Goal: Learn about a topic: Learn about a topic

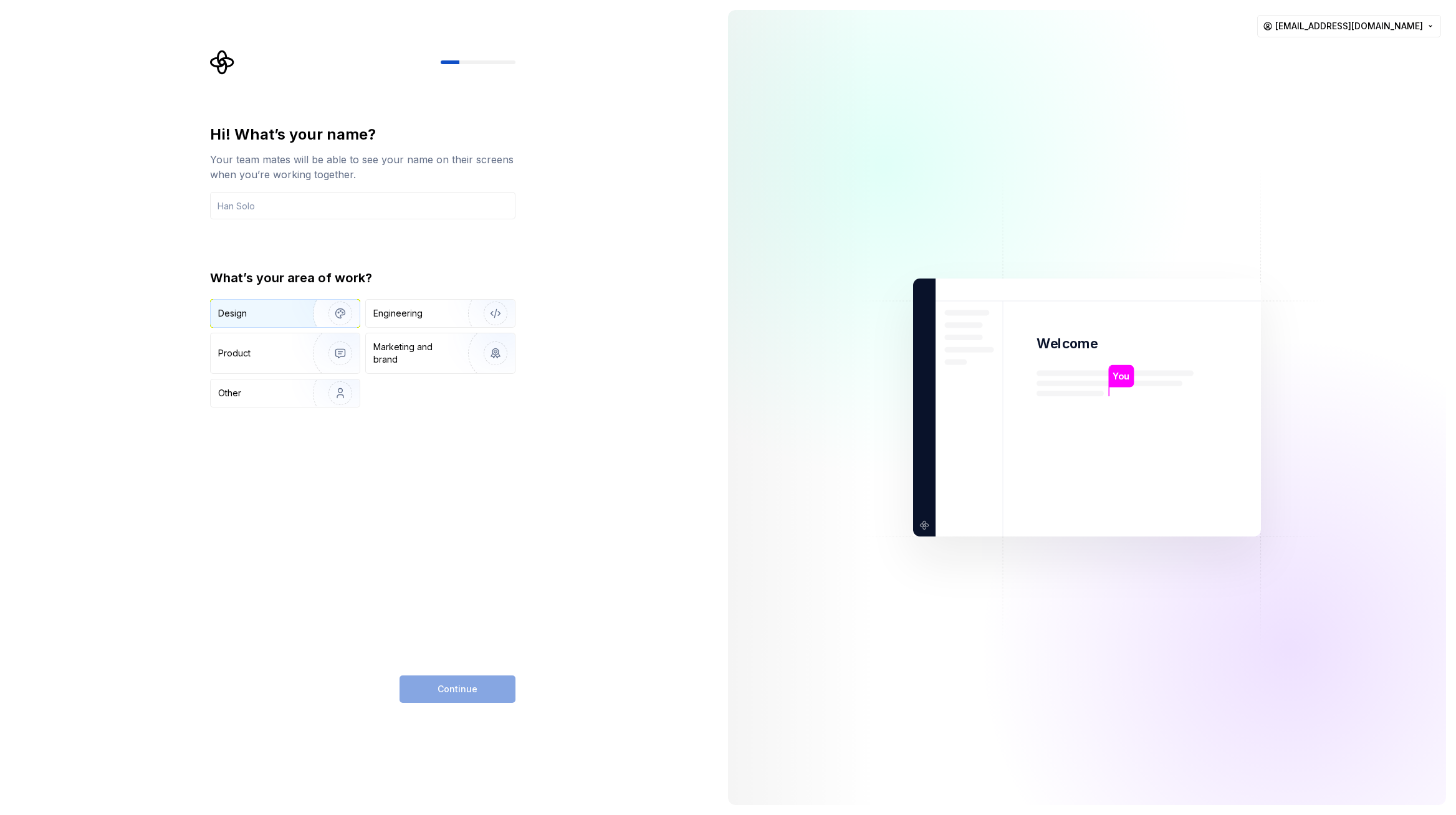
click at [350, 313] on img "button" at bounding box center [332, 314] width 80 height 84
click at [342, 346] on img "button" at bounding box center [332, 353] width 80 height 84
click at [335, 311] on img "button" at bounding box center [332, 314] width 80 height 84
click at [303, 210] on input "text" at bounding box center [363, 205] width 305 height 27
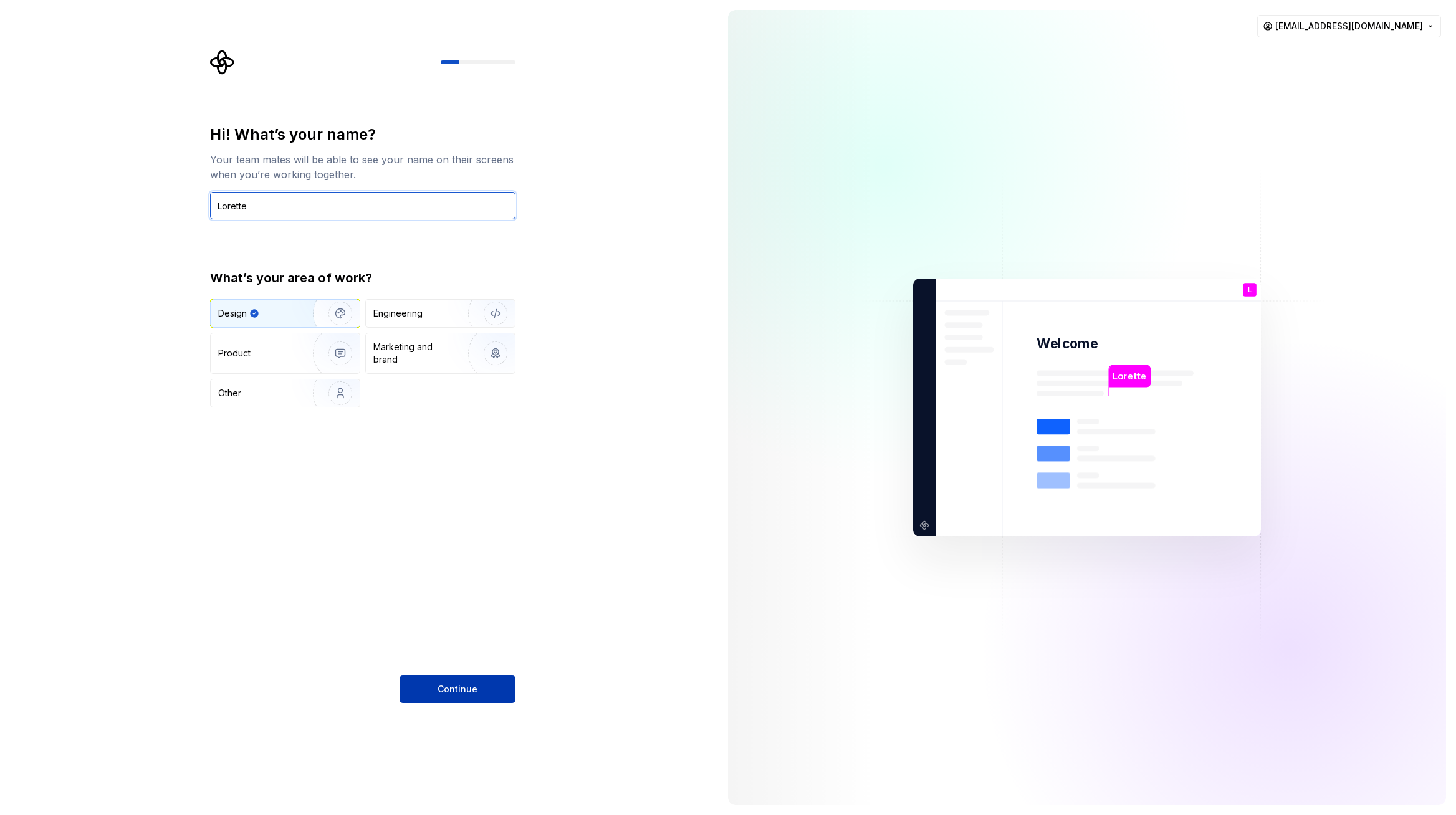
type input "Lorette"
click at [438, 678] on button "Continue" at bounding box center [458, 689] width 116 height 27
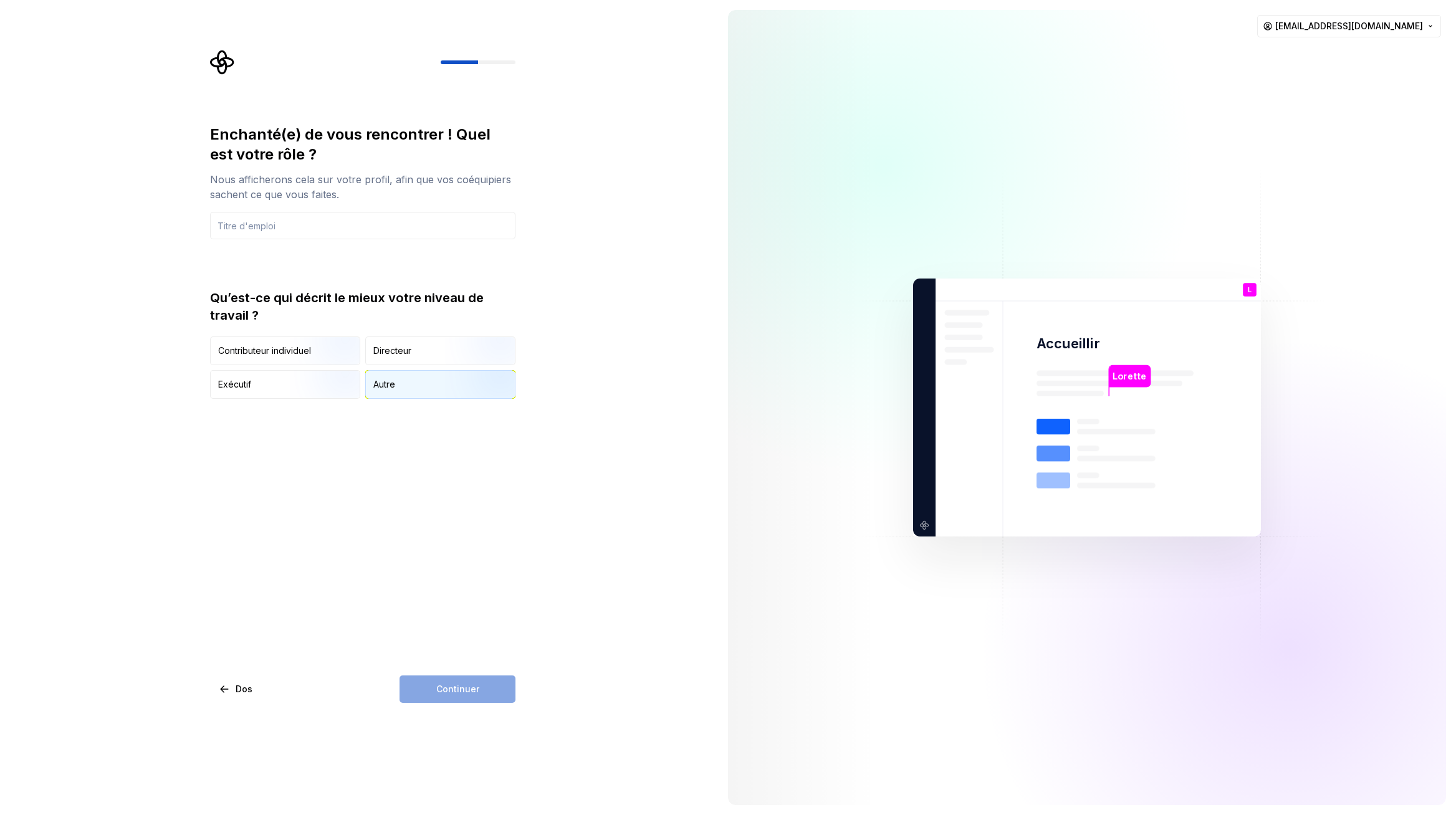
click at [383, 387] on font "Autre" at bounding box center [384, 384] width 22 height 11
click at [458, 686] on div "Continuer" at bounding box center [458, 689] width 116 height 27
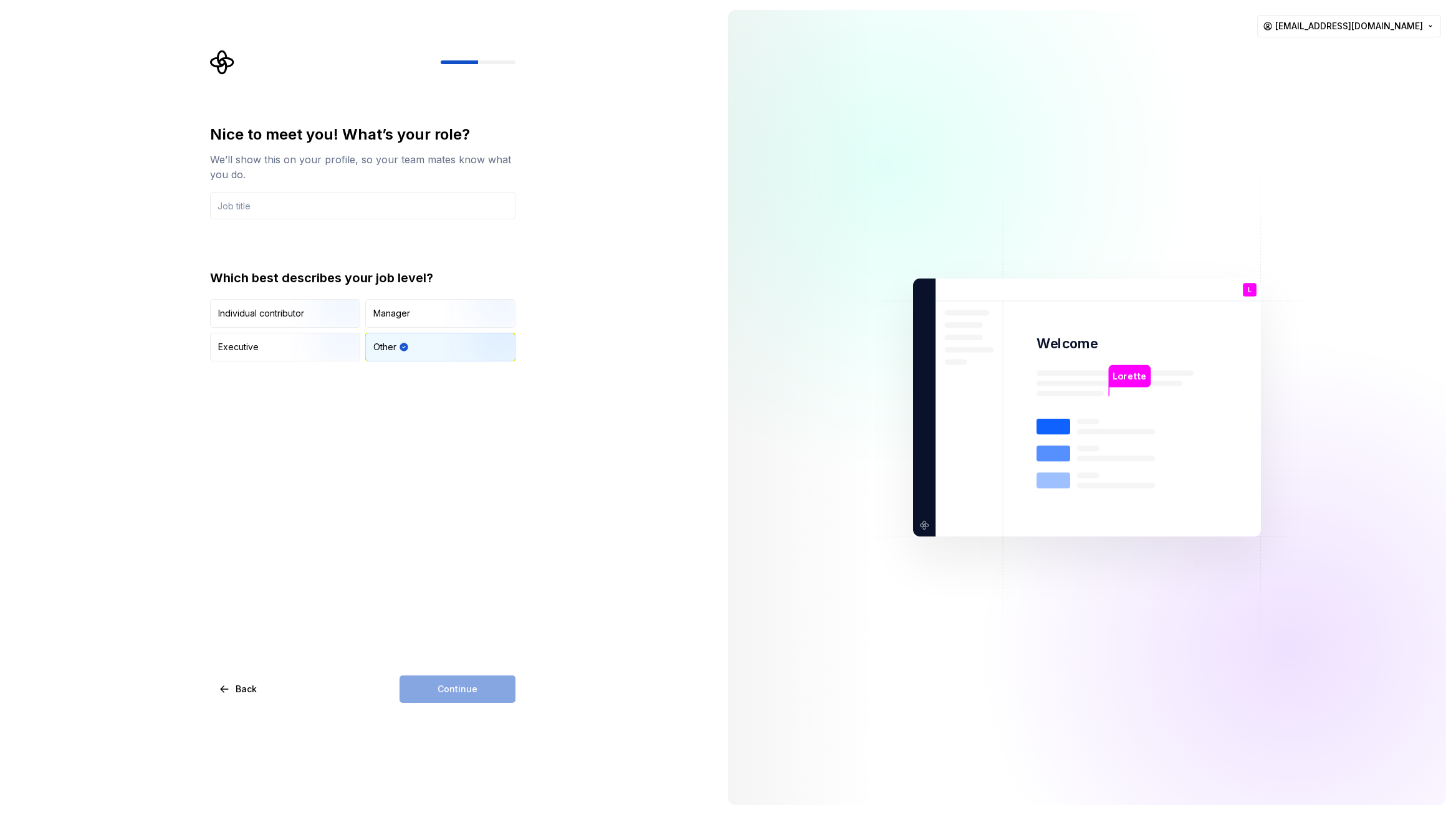
click at [419, 416] on div "Nice to meet you! What’s your role? We’ll show this on your profile, so your te…" at bounding box center [363, 414] width 305 height 578
click at [274, 452] on div "Nice to meet you! What’s your role? We’ll show this on your profile, so your te…" at bounding box center [363, 414] width 305 height 578
drag, startPoint x: 471, startPoint y: 686, endPoint x: 464, endPoint y: 573, distance: 113.2
click at [471, 686] on div "Continue" at bounding box center [458, 689] width 116 height 27
click at [274, 311] on div "Individual contributor" at bounding box center [261, 314] width 86 height 12
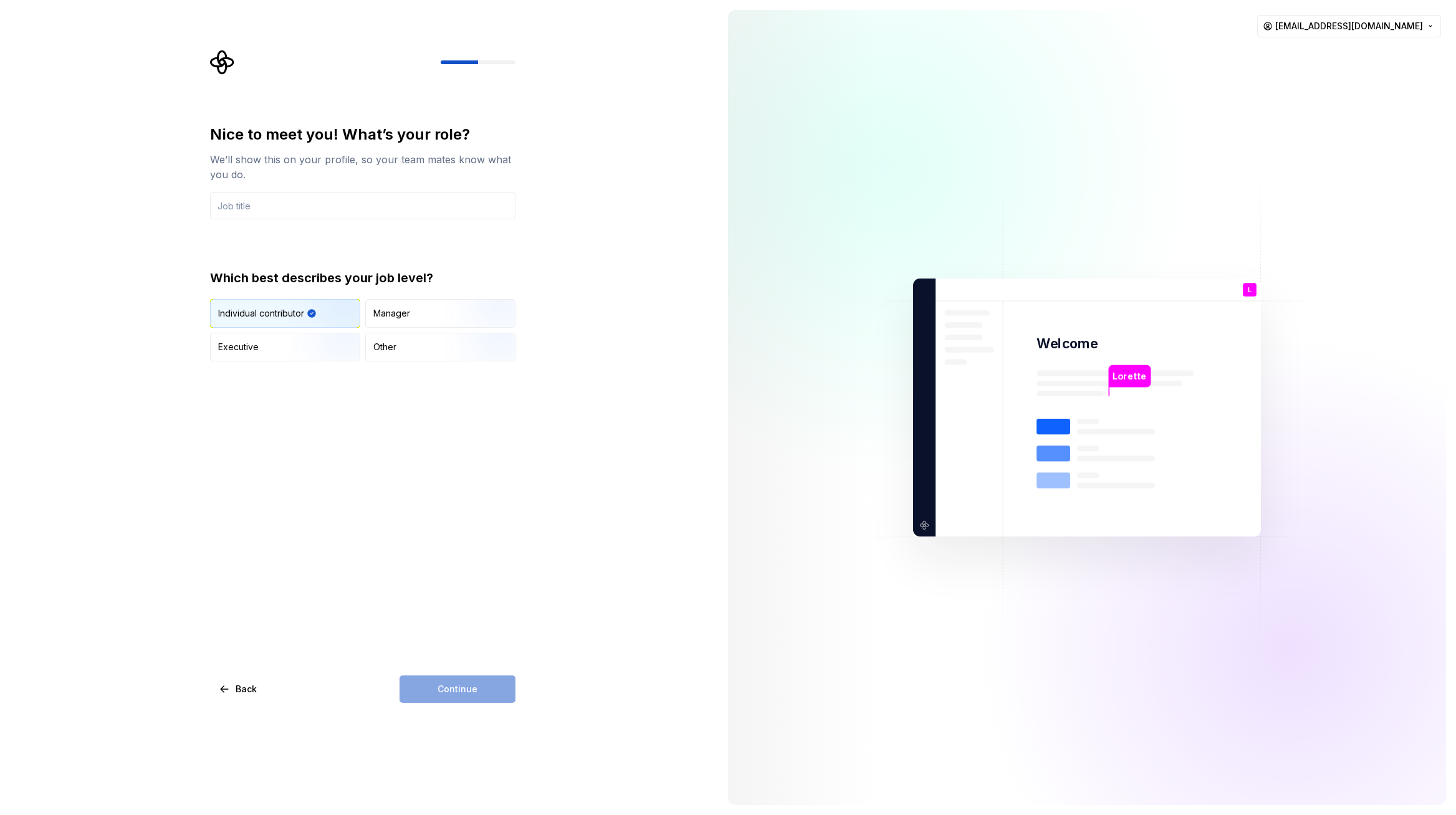
click at [446, 692] on div "Continue" at bounding box center [458, 689] width 116 height 27
click at [384, 346] on div "Other" at bounding box center [385, 347] width 23 height 12
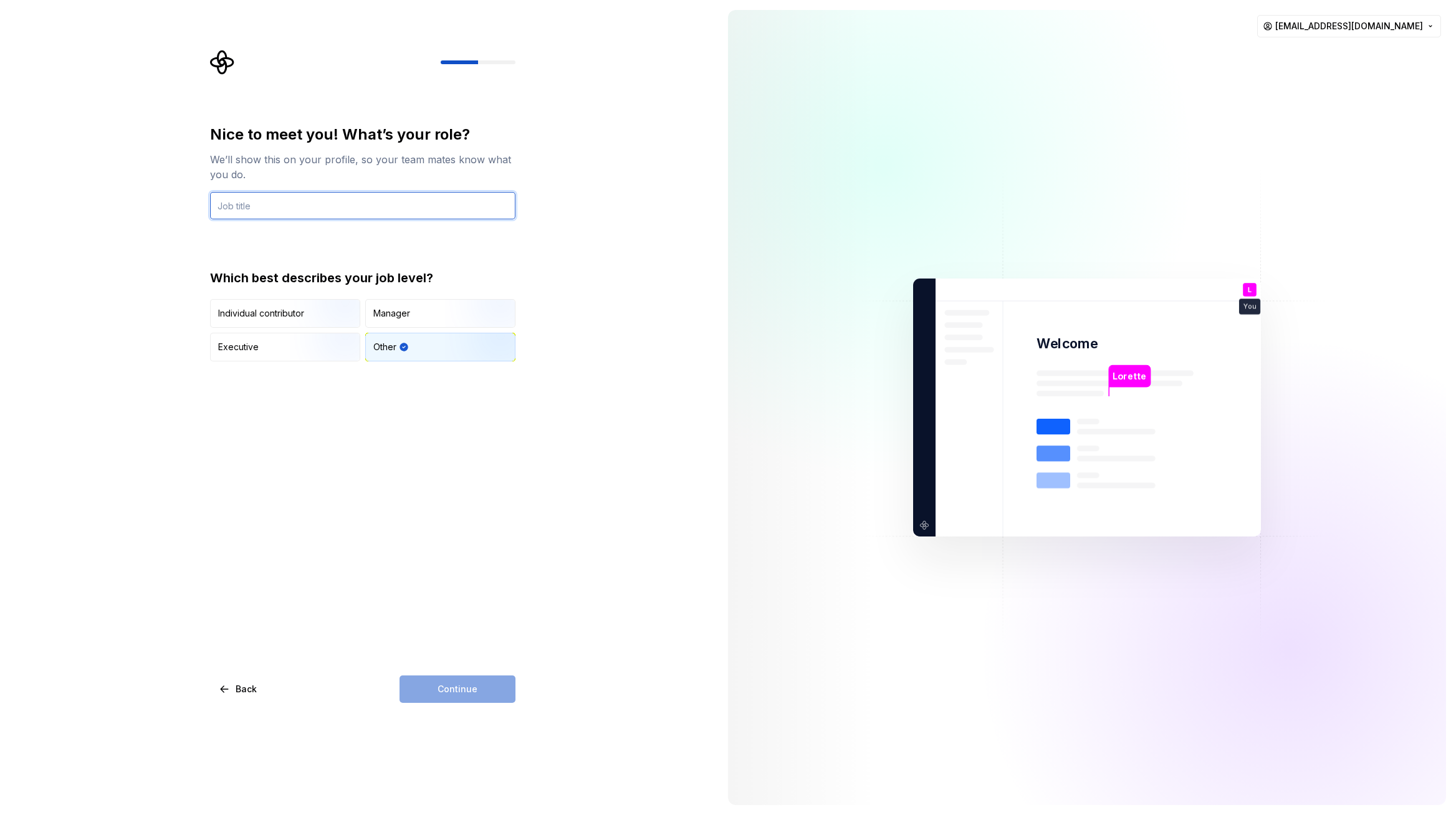
click at [271, 200] on input "text" at bounding box center [363, 205] width 305 height 27
type input "A"
type input "Creative manager"
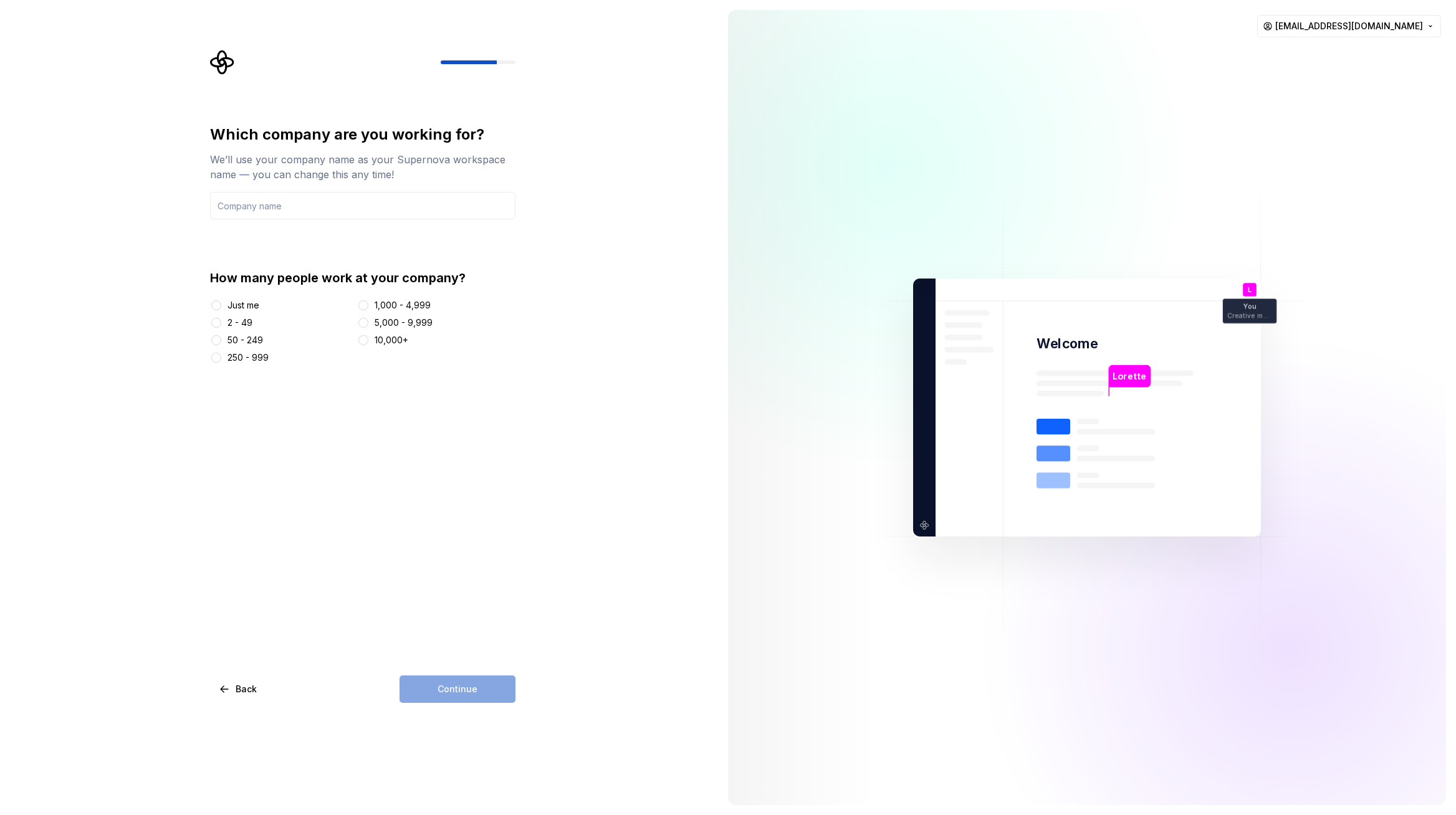
click at [224, 325] on div "2 - 49" at bounding box center [281, 323] width 142 height 12
click at [215, 320] on button "2 - 49" at bounding box center [216, 322] width 10 height 10
click at [271, 213] on input "text" at bounding box center [363, 205] width 305 height 27
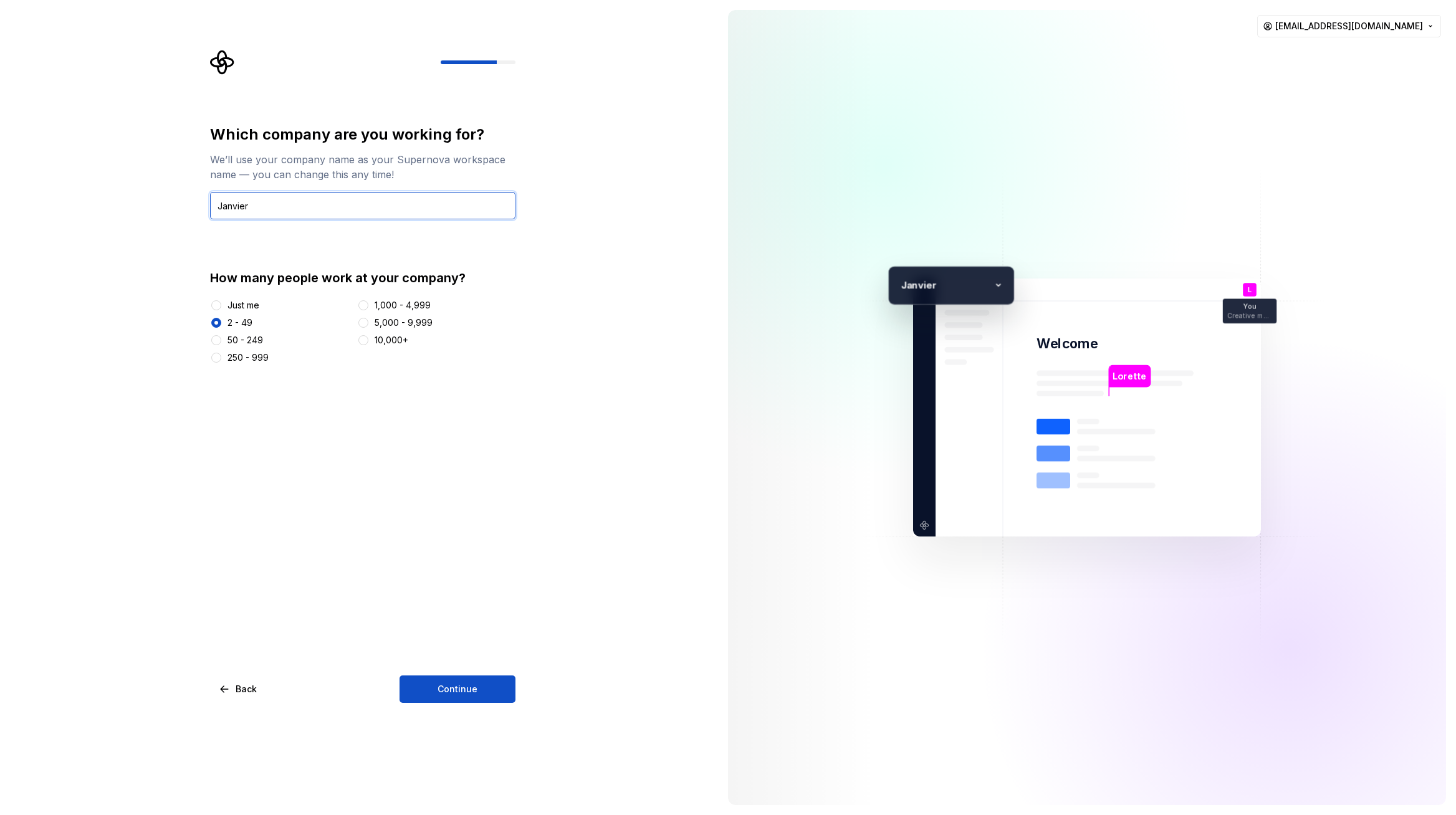
type input "Janvier"
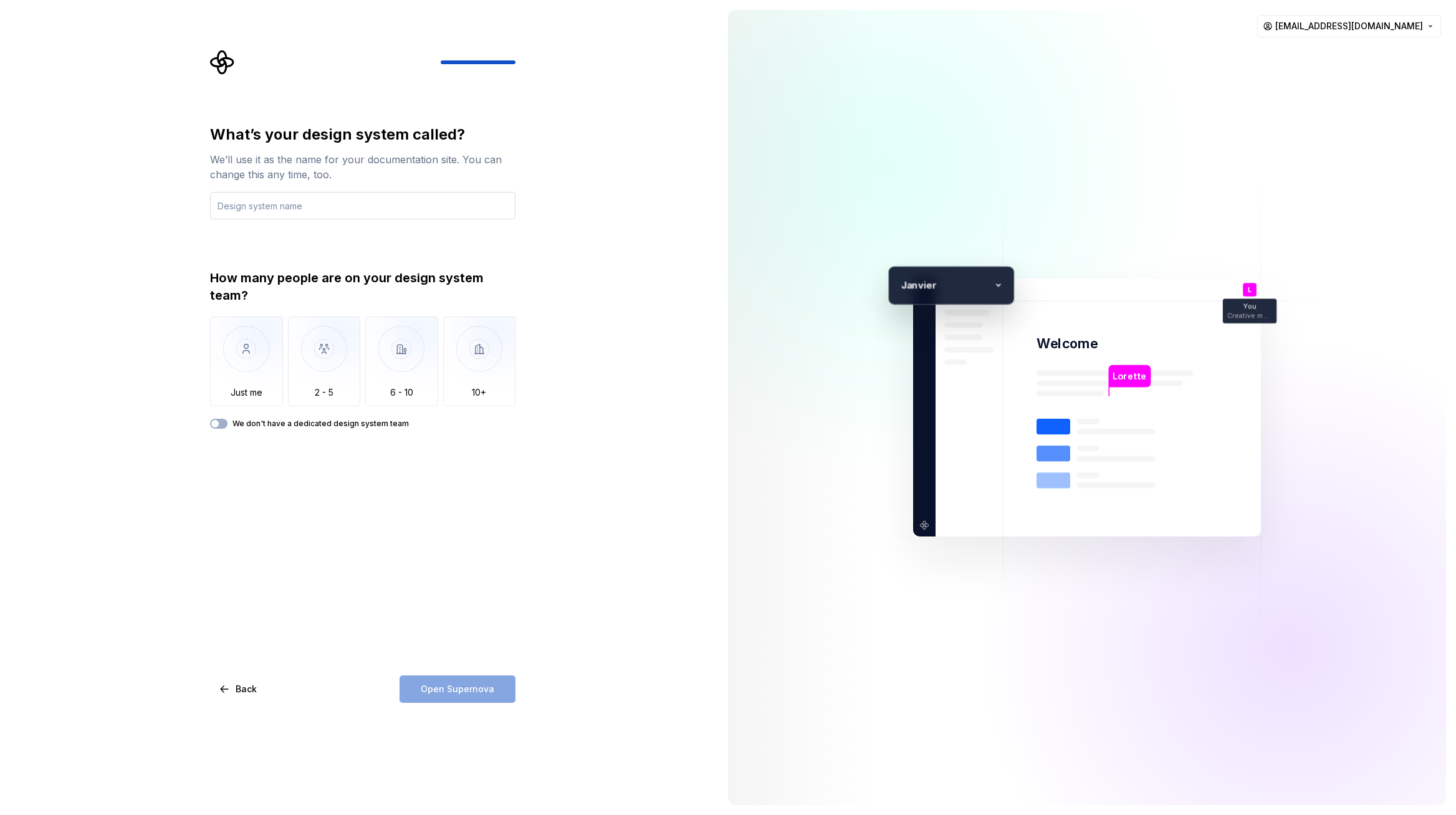
click at [303, 207] on input "text" at bounding box center [363, 205] width 305 height 27
drag, startPoint x: 237, startPoint y: 208, endPoint x: 201, endPoint y: 205, distance: 36.1
click at [201, 205] on div "What’s your design system called? We’ll use it as the name for your documentati…" at bounding box center [359, 408] width 718 height 815
type input "Janvier"
click at [313, 363] on img "button" at bounding box center [325, 359] width 73 height 84
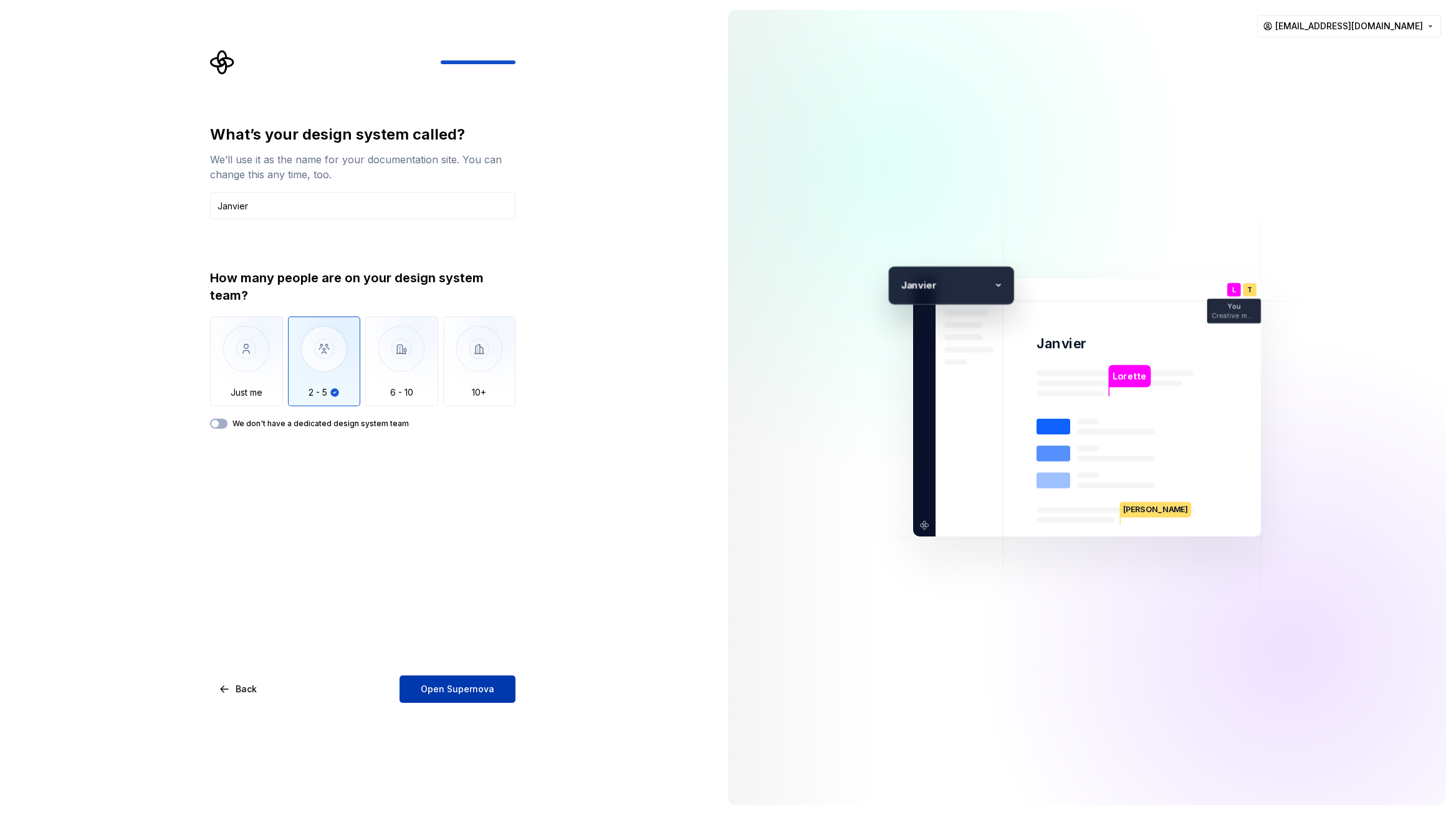
click at [437, 682] on button "Open Supernova" at bounding box center [458, 689] width 116 height 27
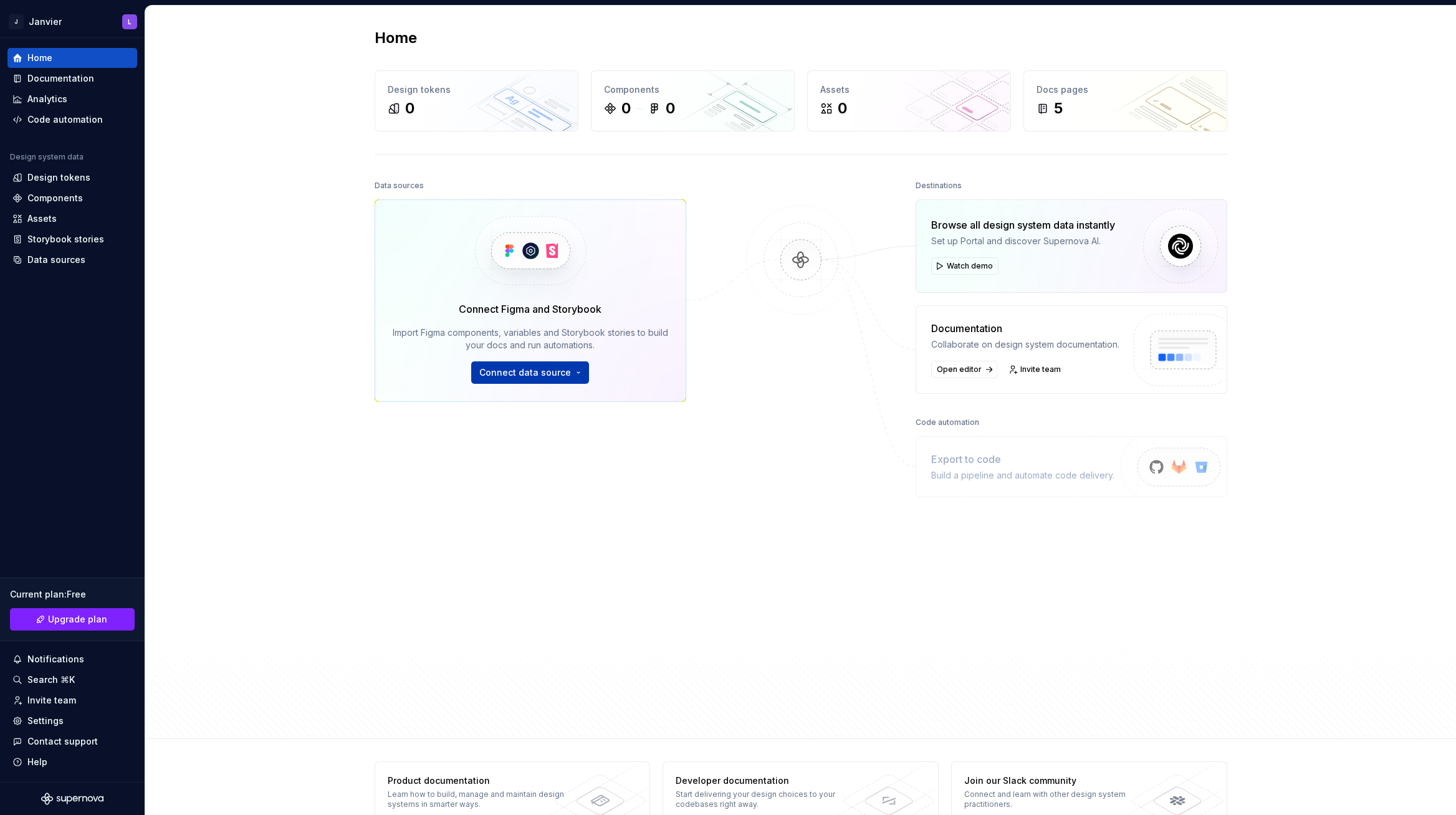
click at [549, 370] on span "Connect data source" at bounding box center [525, 373] width 91 height 12
click at [852, 315] on img at bounding box center [801, 273] width 121 height 136
click at [55, 78] on div "Documentation" at bounding box center [60, 78] width 67 height 12
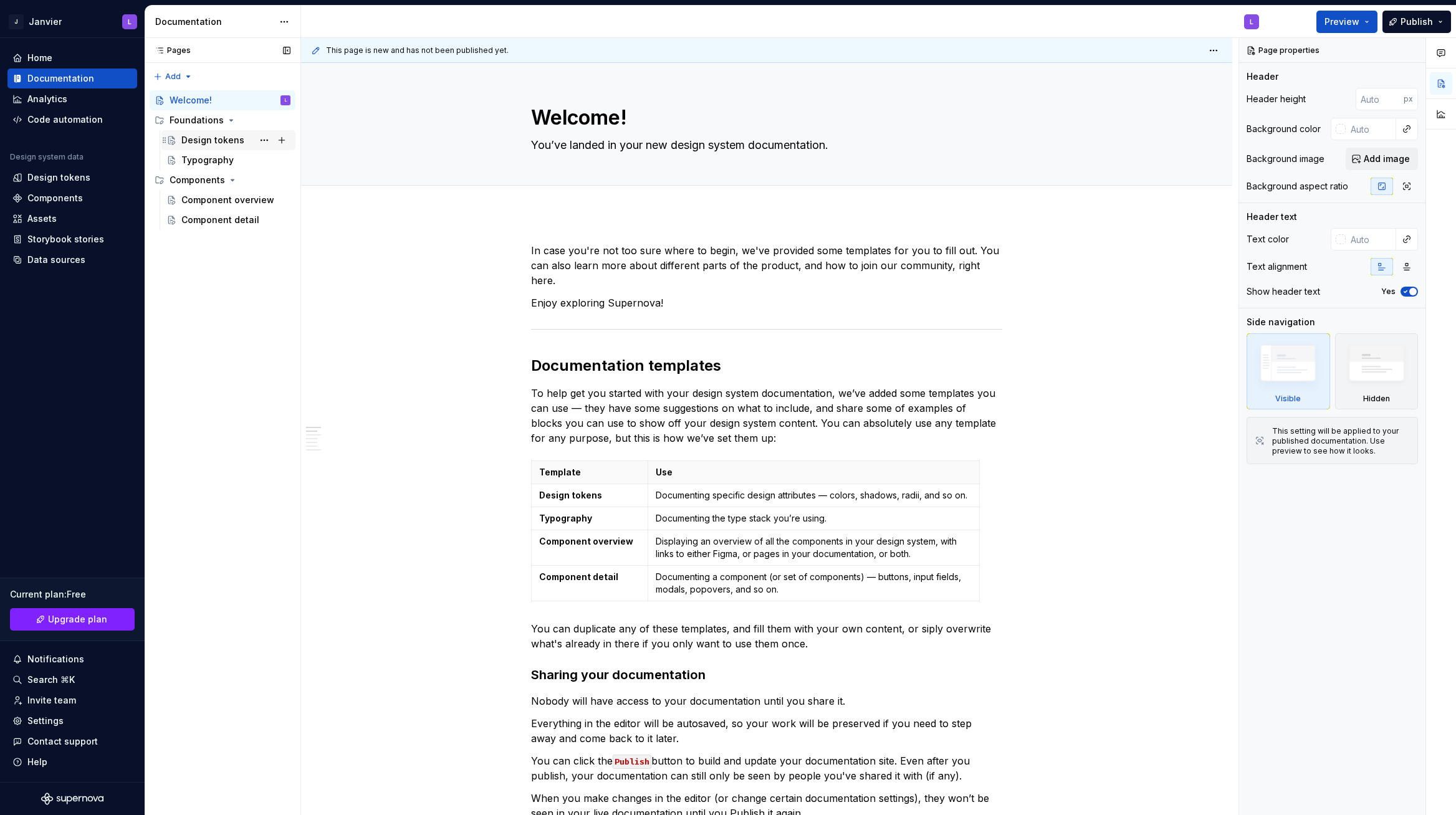
click at [200, 137] on div "Design tokens" at bounding box center [212, 140] width 63 height 12
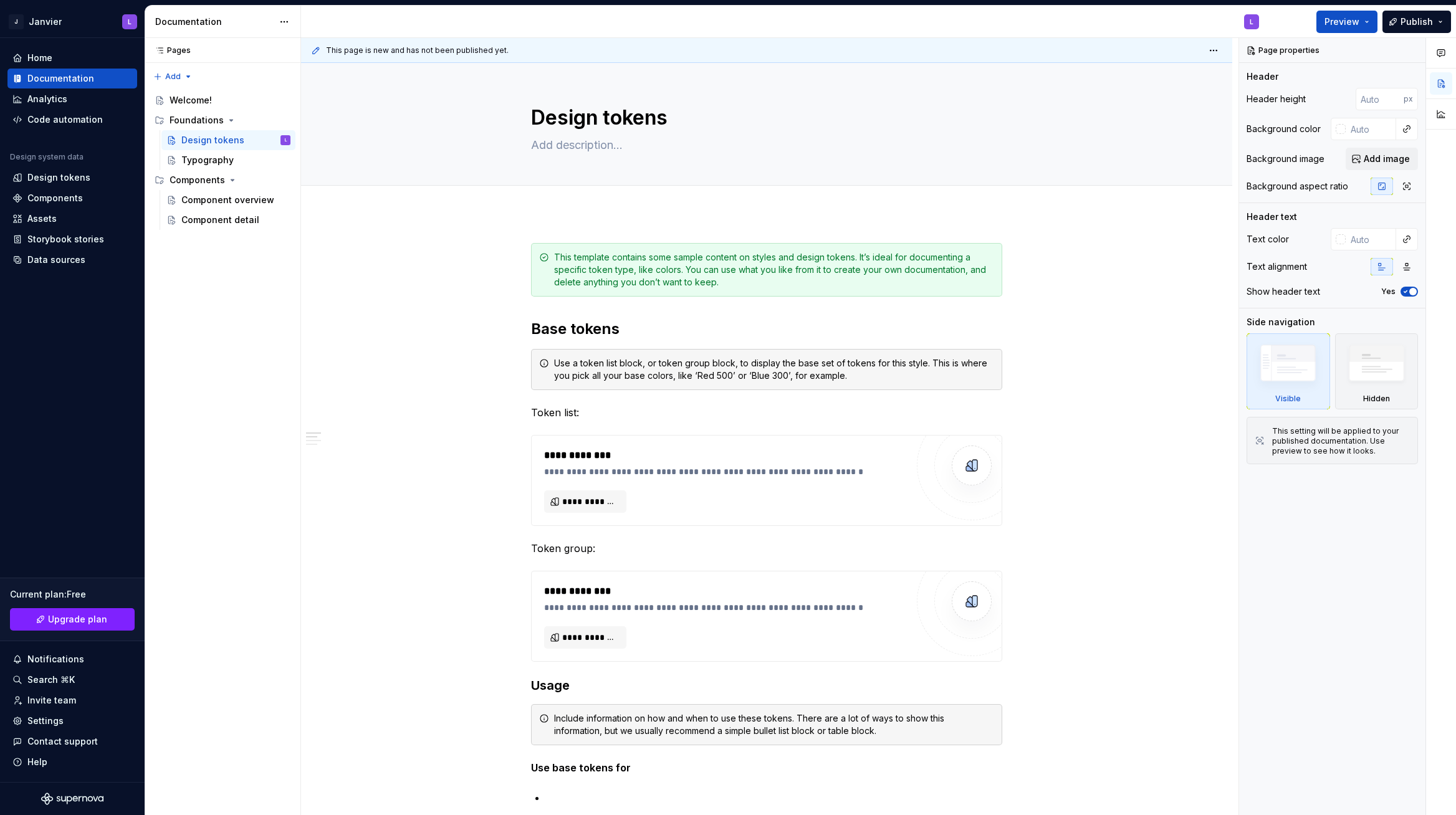
type textarea "*"
